Goal: Browse casually

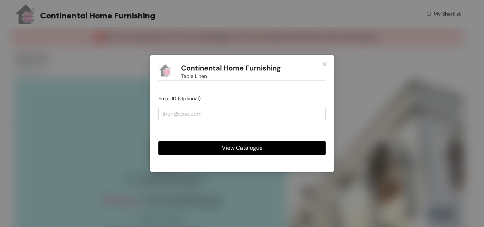
click at [241, 146] on span "View Catalogue" at bounding box center [242, 147] width 41 height 9
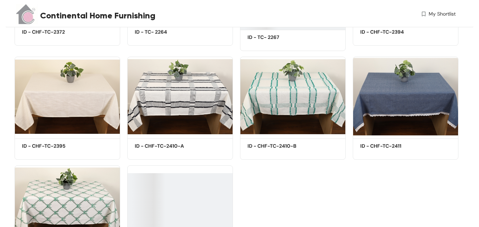
scroll to position [632, 0]
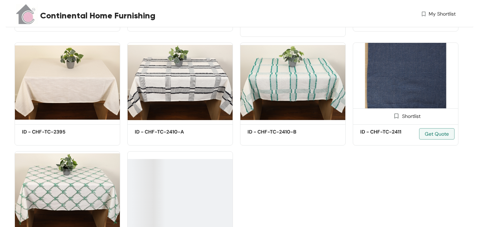
click at [399, 69] on img at bounding box center [405, 83] width 106 height 80
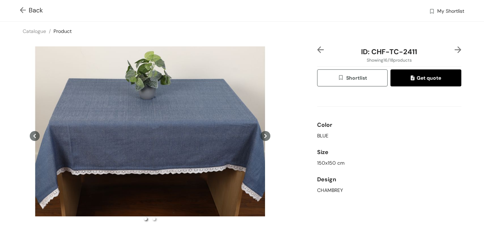
click at [19, 11] on div "Back My Shortlist" at bounding box center [242, 10] width 484 height 21
click at [22, 10] on img at bounding box center [24, 10] width 9 height 7
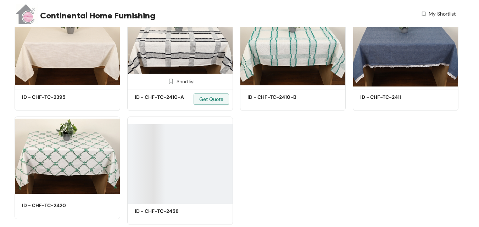
scroll to position [666, 0]
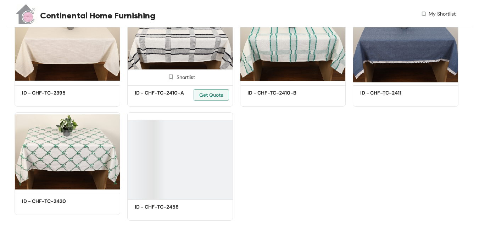
click at [183, 47] on img at bounding box center [180, 44] width 106 height 80
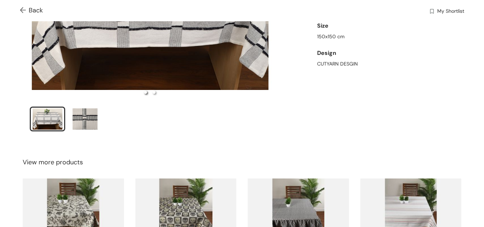
scroll to position [142, 0]
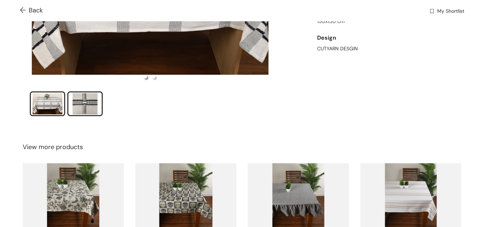
click at [96, 99] on div "slide item 2" at bounding box center [85, 103] width 32 height 21
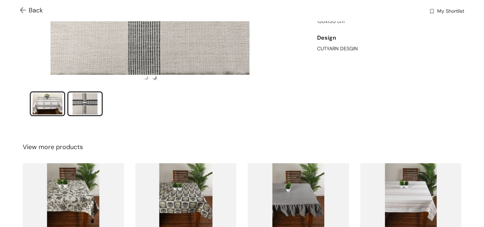
click at [55, 100] on div "slide item 1" at bounding box center [48, 103] width 32 height 21
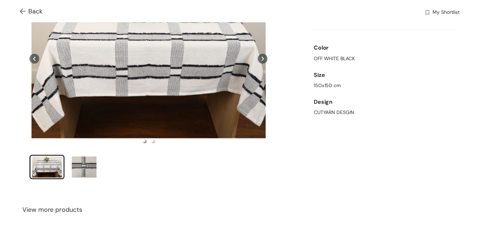
scroll to position [15, 0]
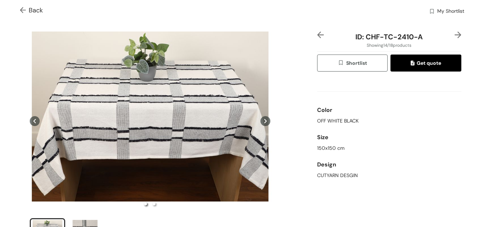
click at [21, 8] on img at bounding box center [24, 10] width 9 height 7
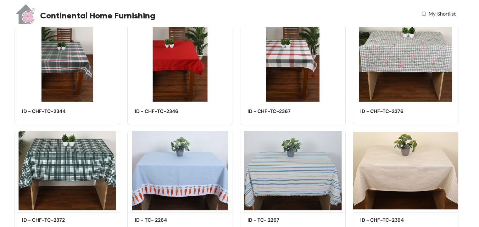
scroll to position [425, 0]
